Goal: Check status

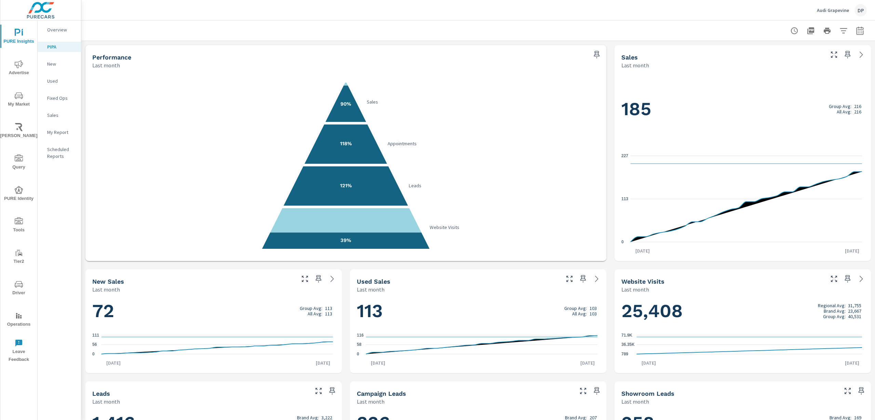
drag, startPoint x: 59, startPoint y: 1, endPoint x: 282, endPoint y: 1, distance: 223.2
click at [282, 1] on div "Audi Grapevine DP" at bounding box center [478, 10] width 777 height 20
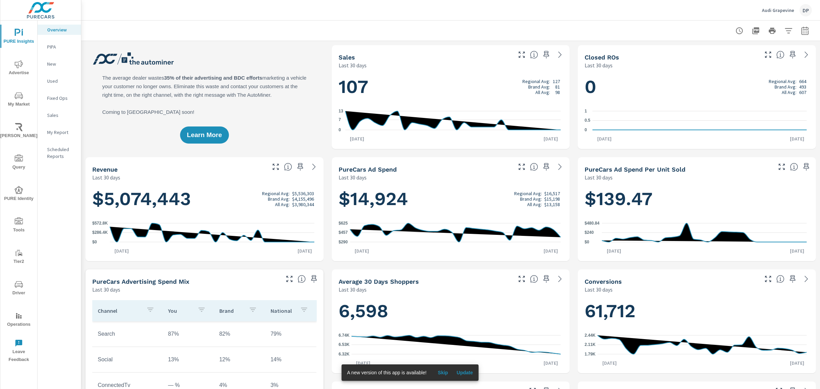
click at [469, 373] on span "Update" at bounding box center [465, 372] width 16 height 6
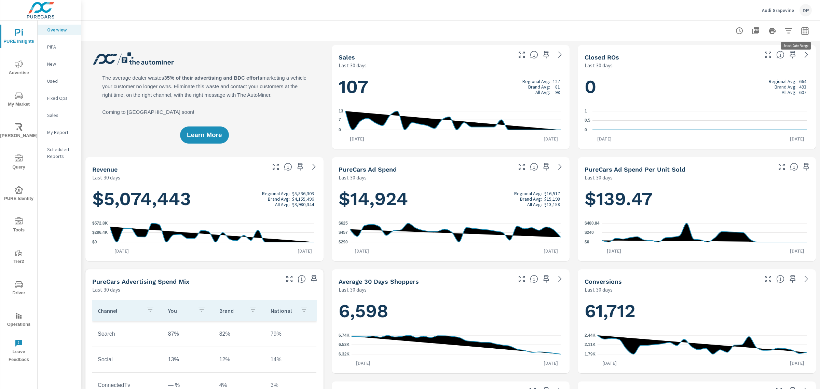
click at [802, 27] on icon "button" at bounding box center [805, 31] width 8 height 8
select select "Last 30 days"
click at [578, 27] on div at bounding box center [451, 31] width 723 height 20
